Goal: Task Accomplishment & Management: Manage account settings

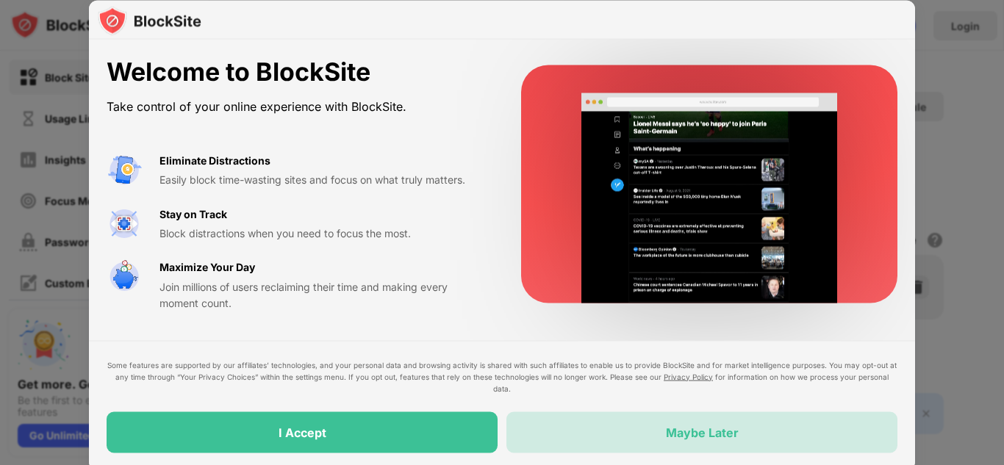
click at [593, 441] on div "Maybe Later" at bounding box center [701, 431] width 391 height 41
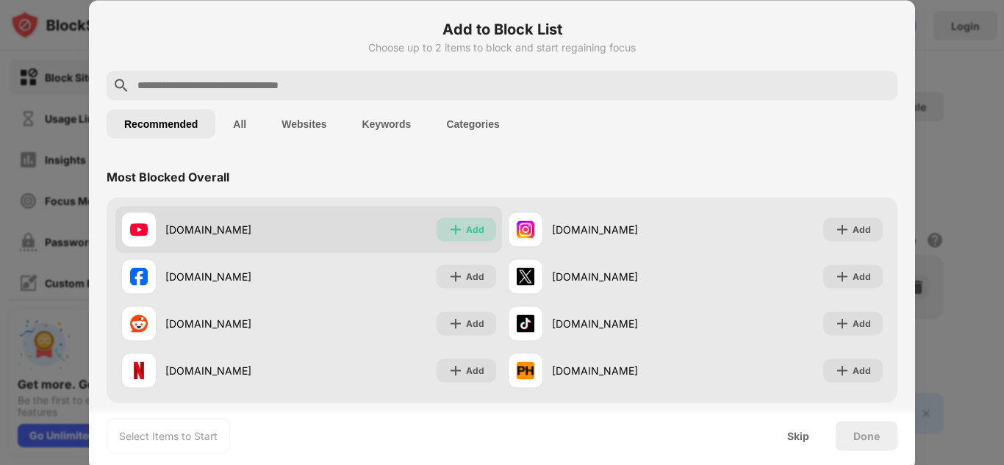
click at [470, 237] on div "Add" at bounding box center [466, 229] width 60 height 24
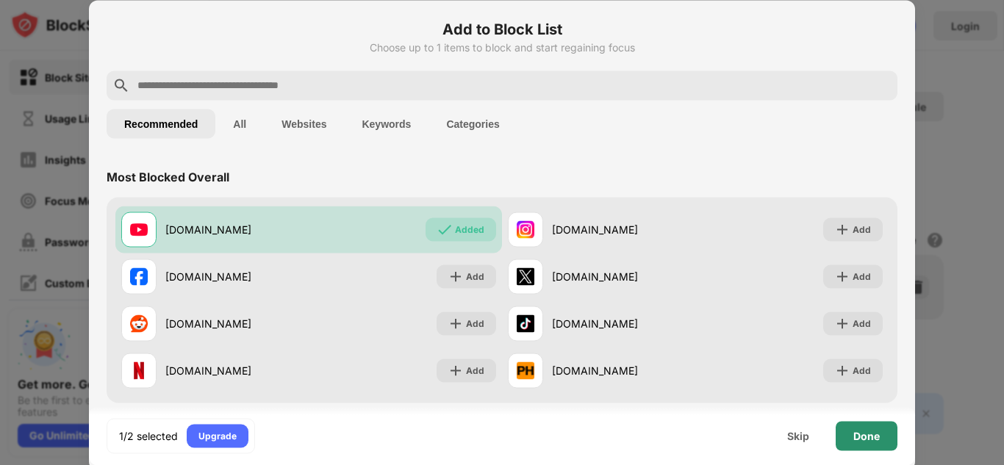
click at [858, 426] on div "Done" at bounding box center [866, 435] width 62 height 29
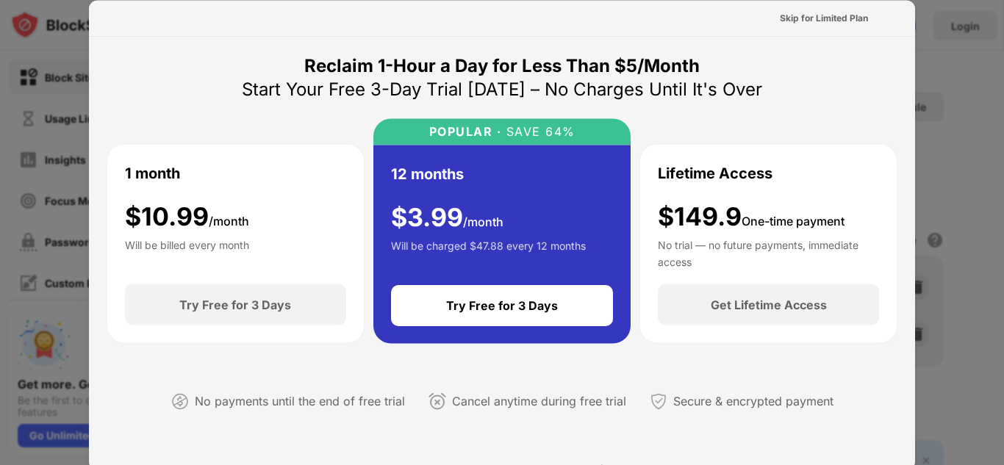
click at [768, 23] on div "Skip for Limited Plan" at bounding box center [824, 18] width 112 height 24
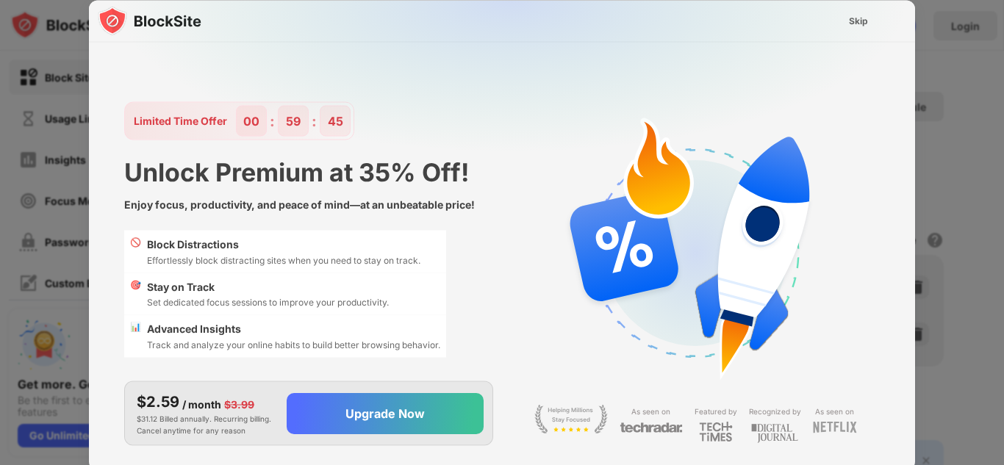
click at [828, 18] on img at bounding box center [511, 145] width 826 height 291
click at [847, 21] on div "Skip" at bounding box center [858, 21] width 43 height 24
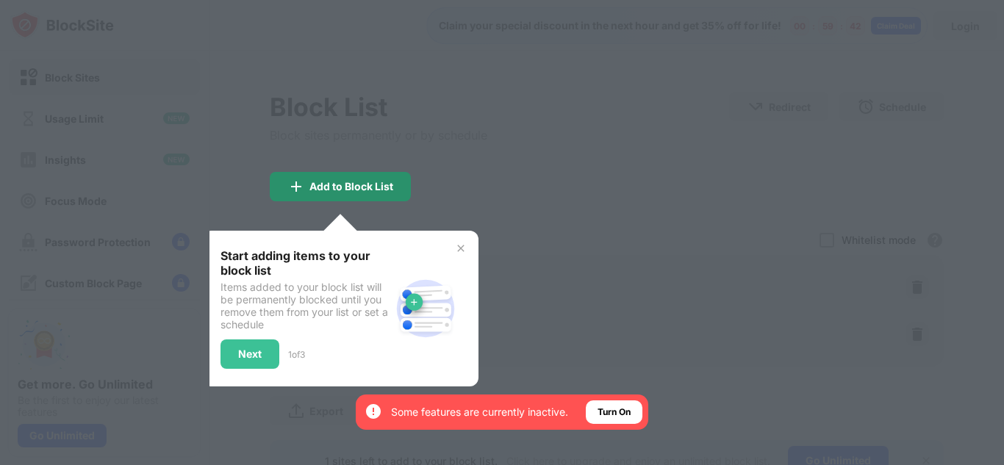
click at [367, 190] on div "Add to Block List" at bounding box center [351, 187] width 84 height 12
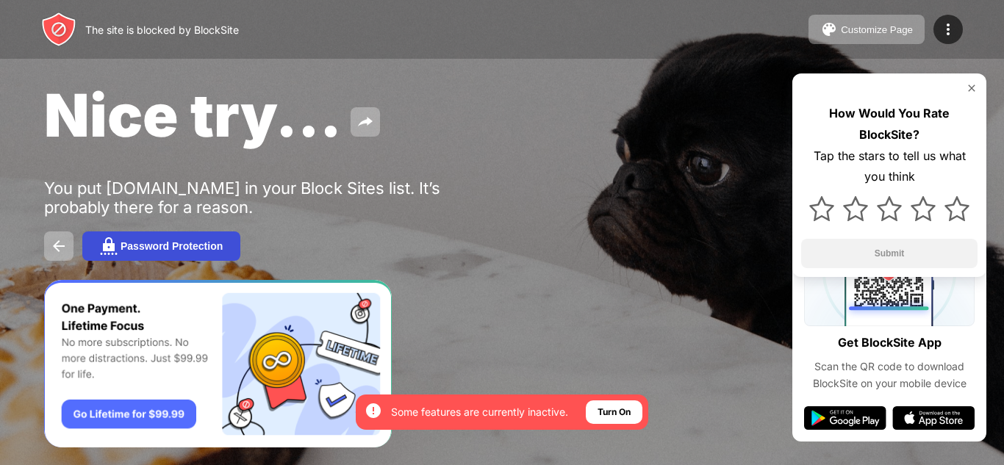
click at [162, 253] on button "Password Protection" at bounding box center [161, 245] width 158 height 29
